Goal: Task Accomplishment & Management: Use online tool/utility

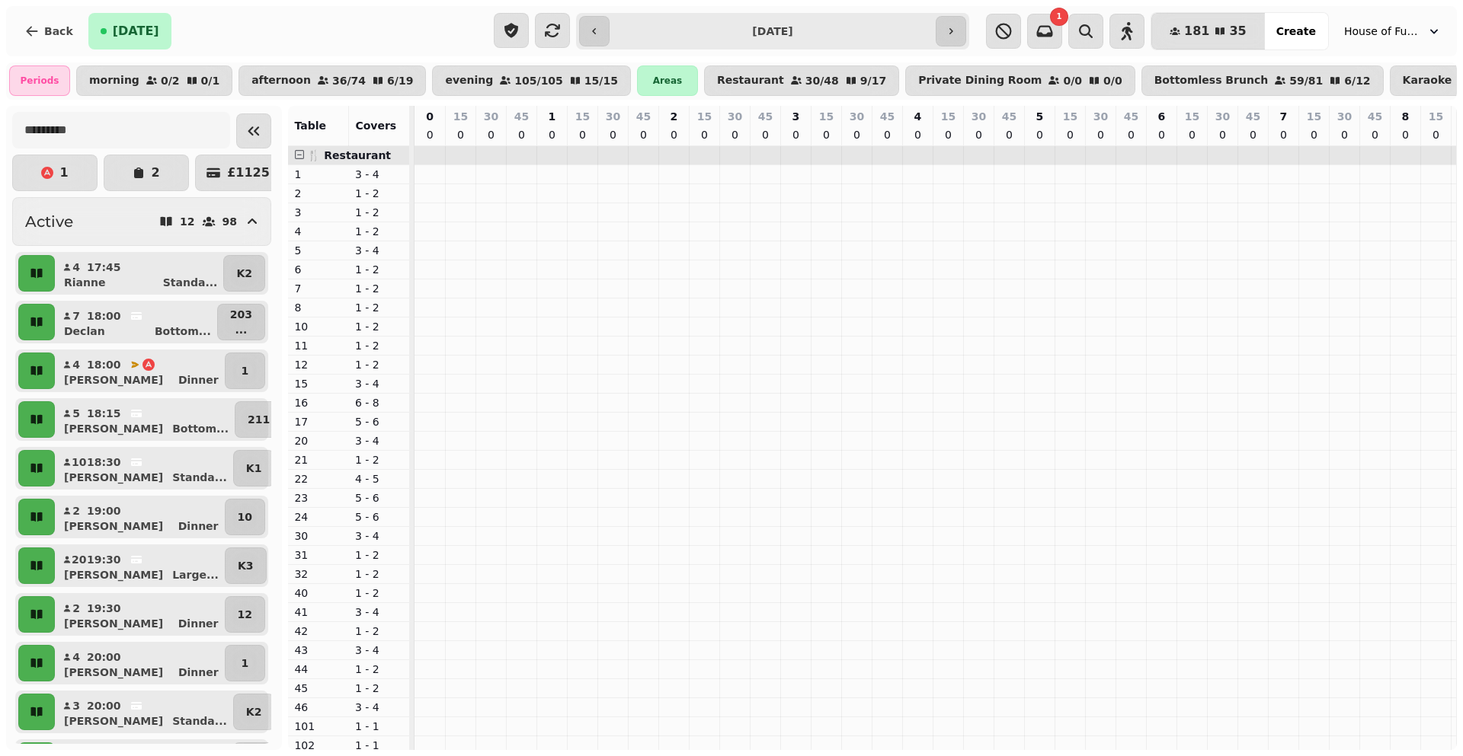
scroll to position [0, 1884]
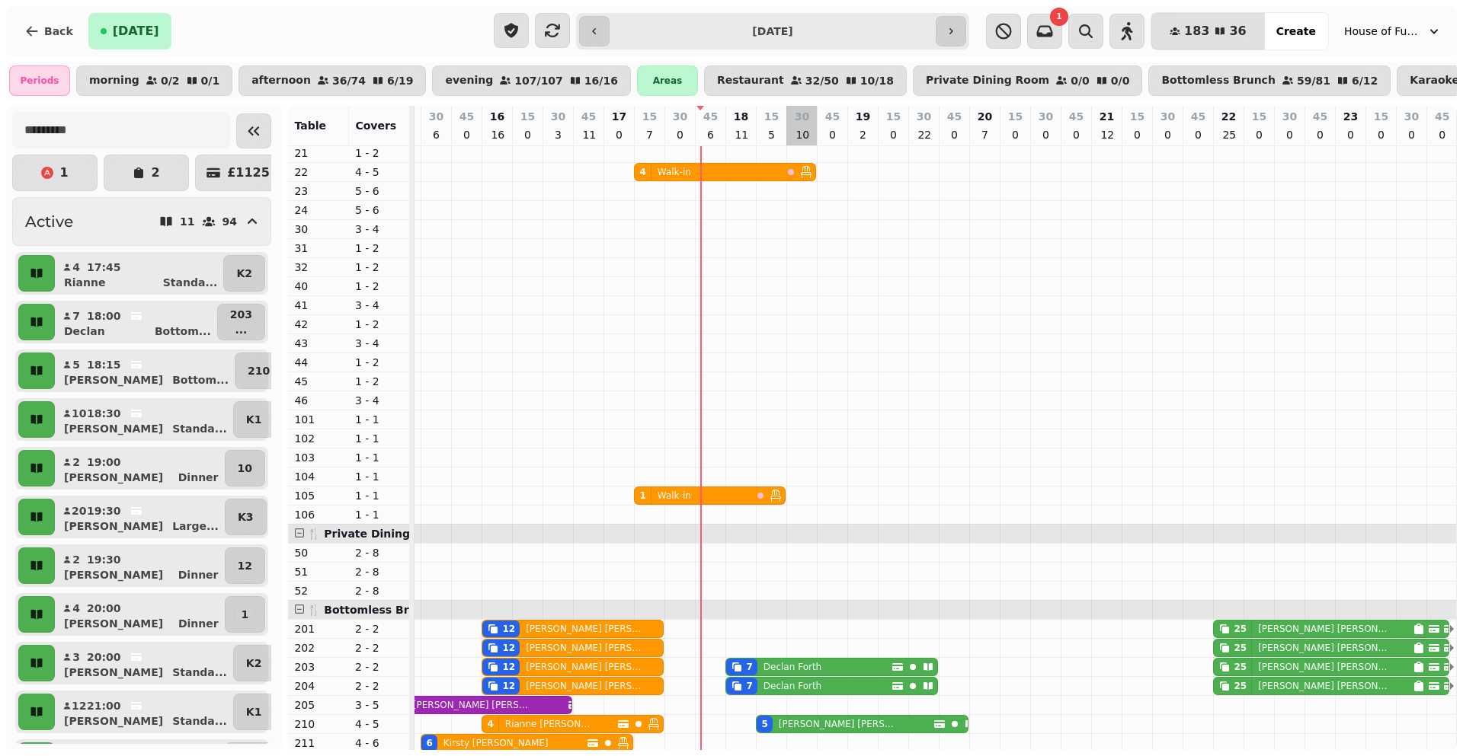
scroll to position [500, 0]
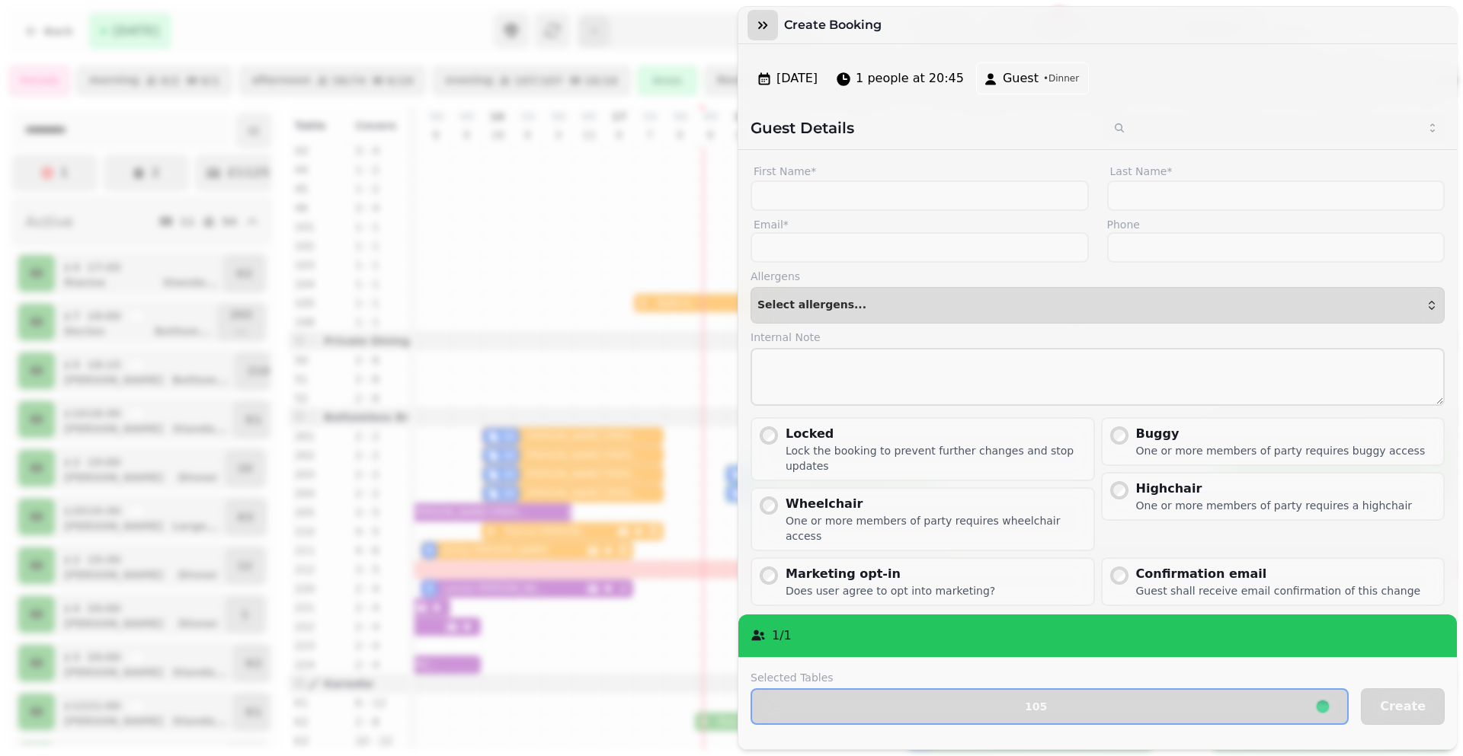
click at [760, 27] on icon "button" at bounding box center [762, 25] width 9 height 8
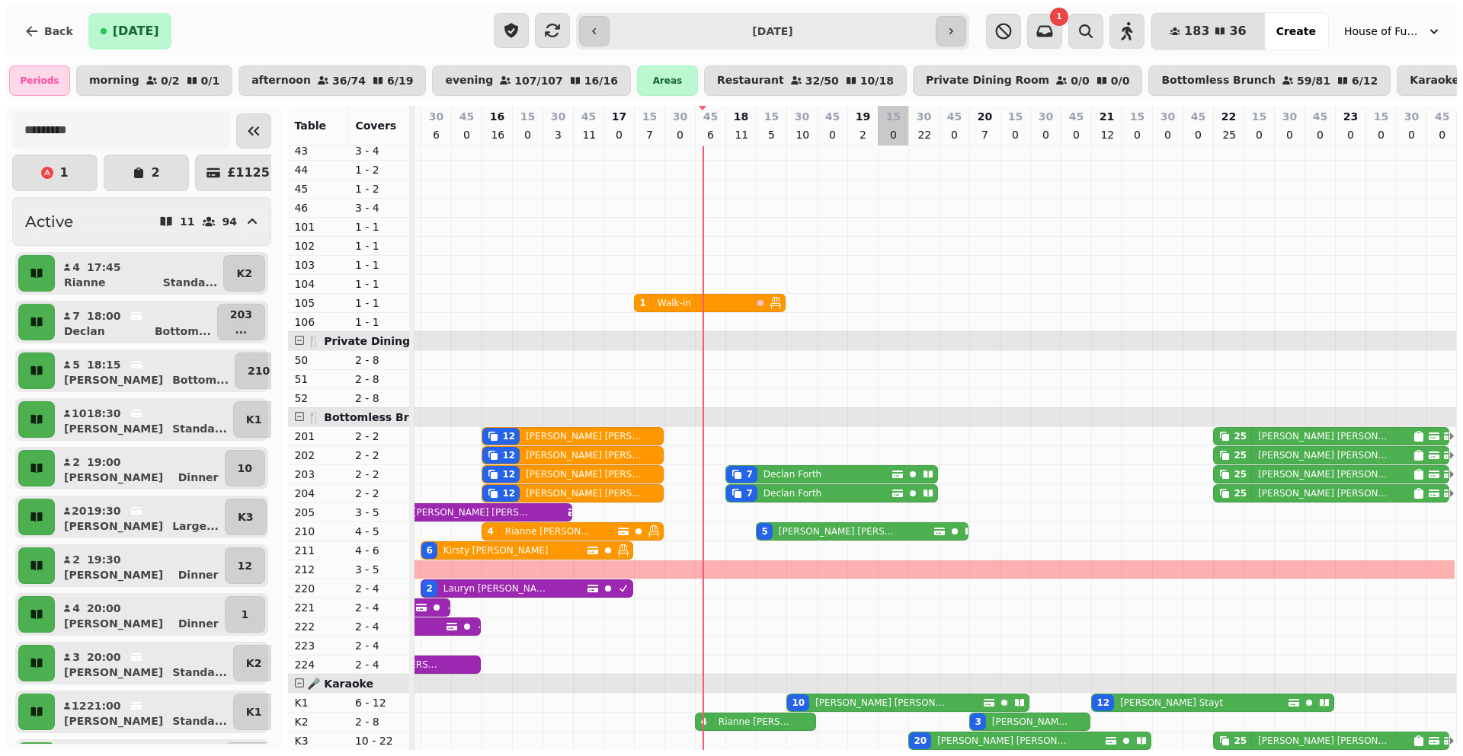
scroll to position [0, 0]
